Goal: Task Accomplishment & Management: Use online tool/utility

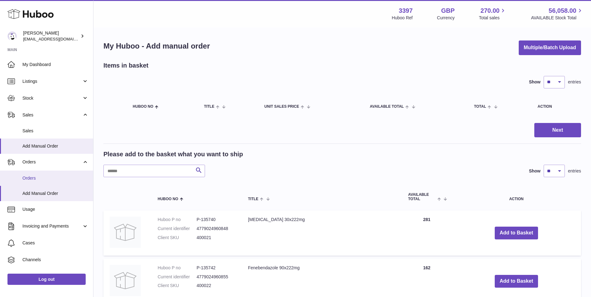
drag, startPoint x: 0, startPoint y: 0, endPoint x: 31, endPoint y: 177, distance: 179.6
click at [31, 177] on span "Orders" at bounding box center [55, 178] width 66 height 6
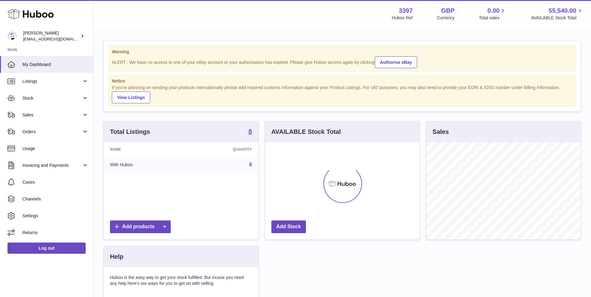
scroll to position [97, 154]
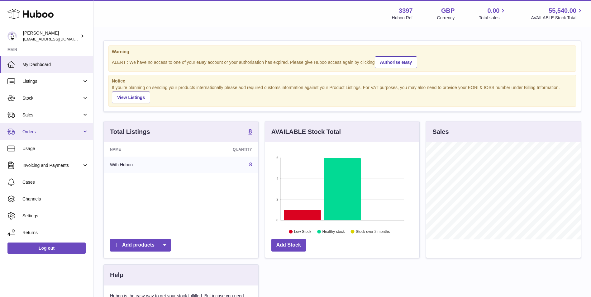
click at [53, 129] on span "Orders" at bounding box center [51, 132] width 59 height 6
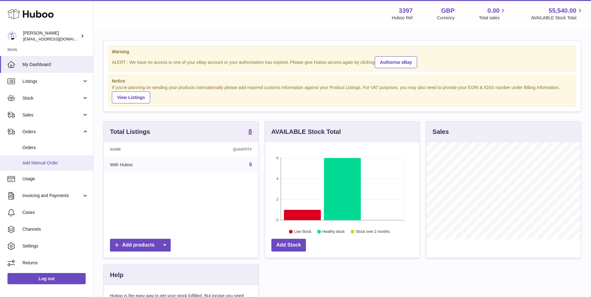
click at [41, 161] on span "Add Manual Order" at bounding box center [55, 163] width 66 height 6
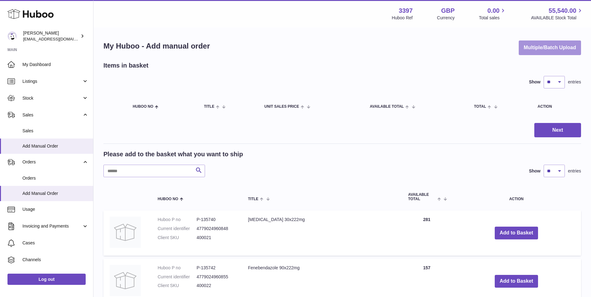
click at [557, 45] on button "Multiple/Batch Upload" at bounding box center [549, 47] width 62 height 15
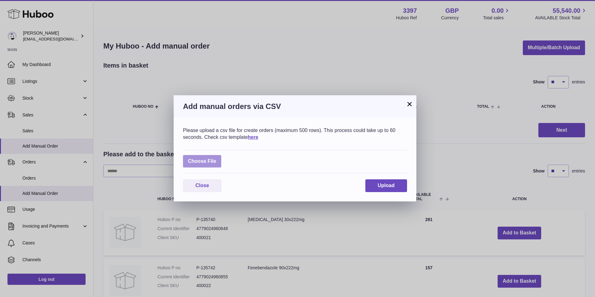
click at [211, 157] on label at bounding box center [202, 161] width 38 height 13
click at [216, 158] on input "file" at bounding box center [216, 158] width 0 height 0
type input "**********"
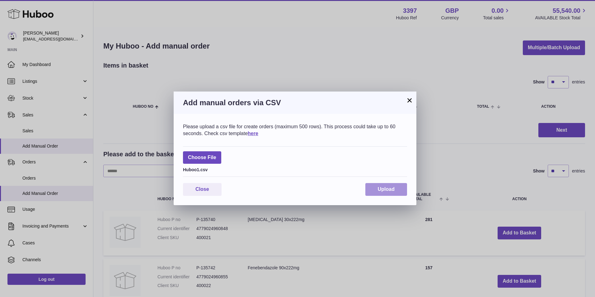
click at [386, 189] on span "Upload" at bounding box center [386, 189] width 17 height 5
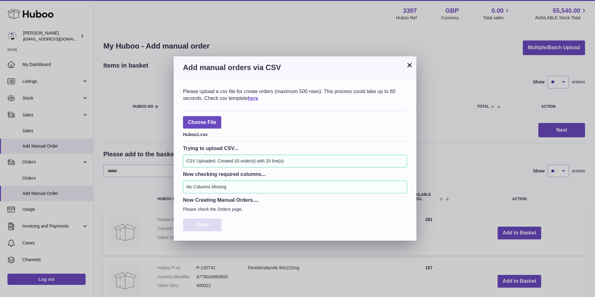
click at [206, 225] on span "Close" at bounding box center [203, 224] width 14 height 5
